Goal: Information Seeking & Learning: Learn about a topic

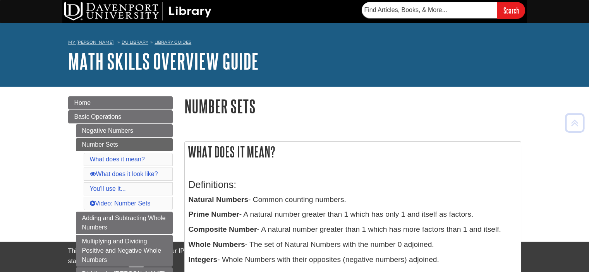
scroll to position [116, 0]
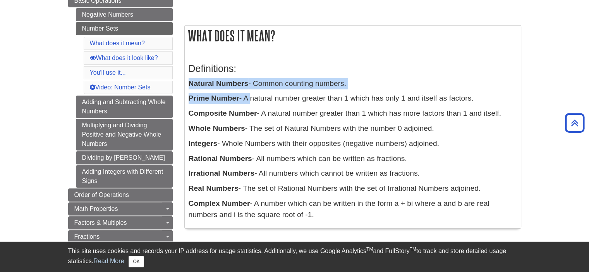
drag, startPoint x: 189, startPoint y: 84, endPoint x: 249, endPoint y: 90, distance: 59.5
click at [249, 90] on div "Definitions: Natural Numbers - Common counting numbers. Prime Number - A natura…" at bounding box center [353, 139] width 328 height 169
click at [248, 84] on p "Natural Numbers - Common counting numbers." at bounding box center [353, 83] width 328 height 11
click at [206, 88] on b "Natural Numbers" at bounding box center [219, 83] width 60 height 8
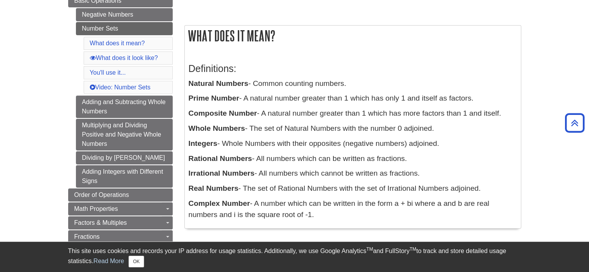
click at [325, 64] on h3 "Definitions:" at bounding box center [353, 68] width 328 height 11
drag, startPoint x: 189, startPoint y: 83, endPoint x: 248, endPoint y: 89, distance: 59.6
click at [248, 89] on p "Natural Numbers - Common counting numbers." at bounding box center [353, 83] width 328 height 11
copy b "Natural Numbers"
drag, startPoint x: 189, startPoint y: 146, endPoint x: 218, endPoint y: 147, distance: 28.7
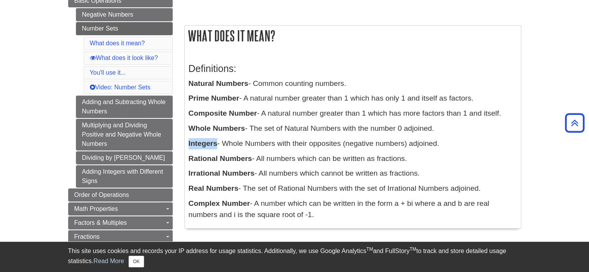
click at [218, 147] on p "Integers - Whole Numbers with their opposites (negative numbers) adjoined." at bounding box center [353, 143] width 328 height 11
copy b "Integers"
